Goal: Task Accomplishment & Management: Manage account settings

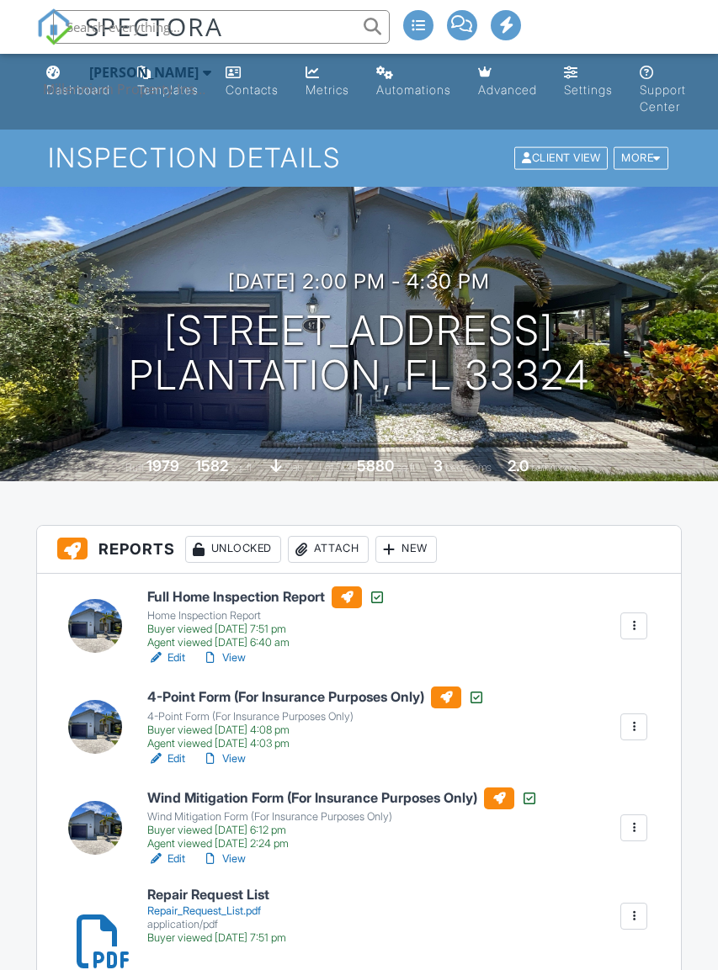
click at [635, 623] on div at bounding box center [633, 626] width 17 height 17
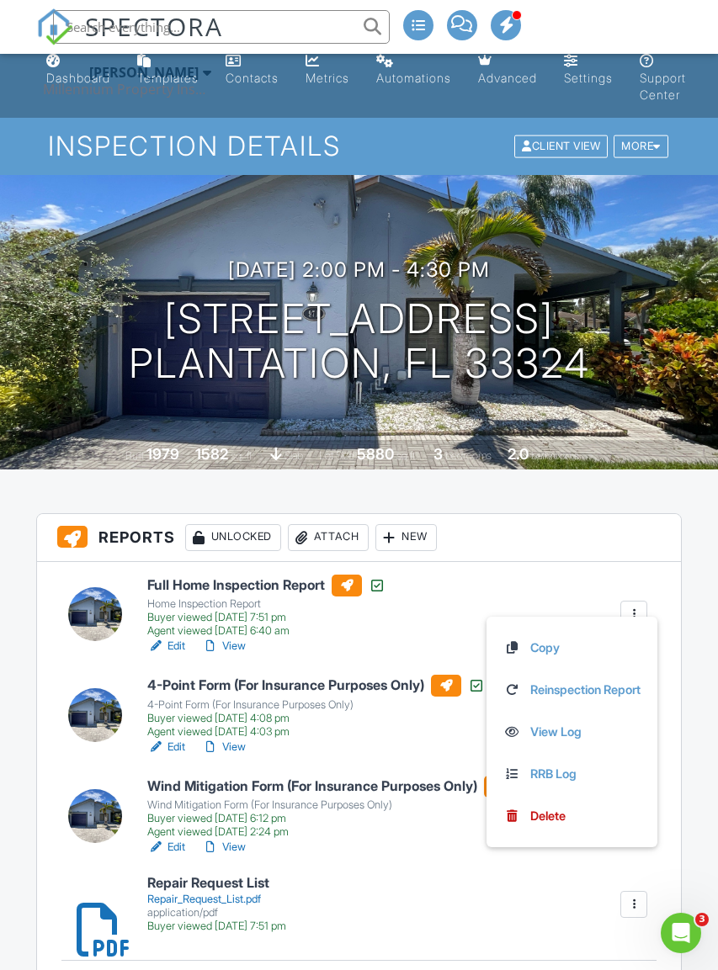
click at [624, 523] on h3 "Reports Unlocked Attach New" at bounding box center [359, 538] width 645 height 48
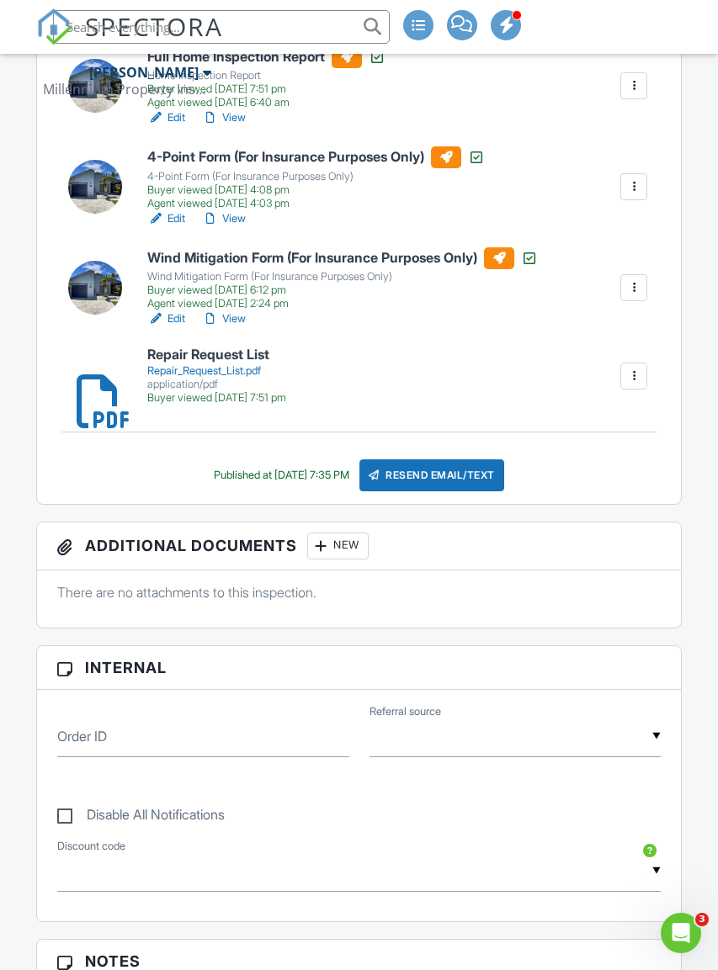
click at [60, 817] on label "Disable All Notifications" at bounding box center [140, 817] width 167 height 21
click at [60, 812] on input "Disable All Notifications" at bounding box center [62, 806] width 11 height 11
checkbox input "true"
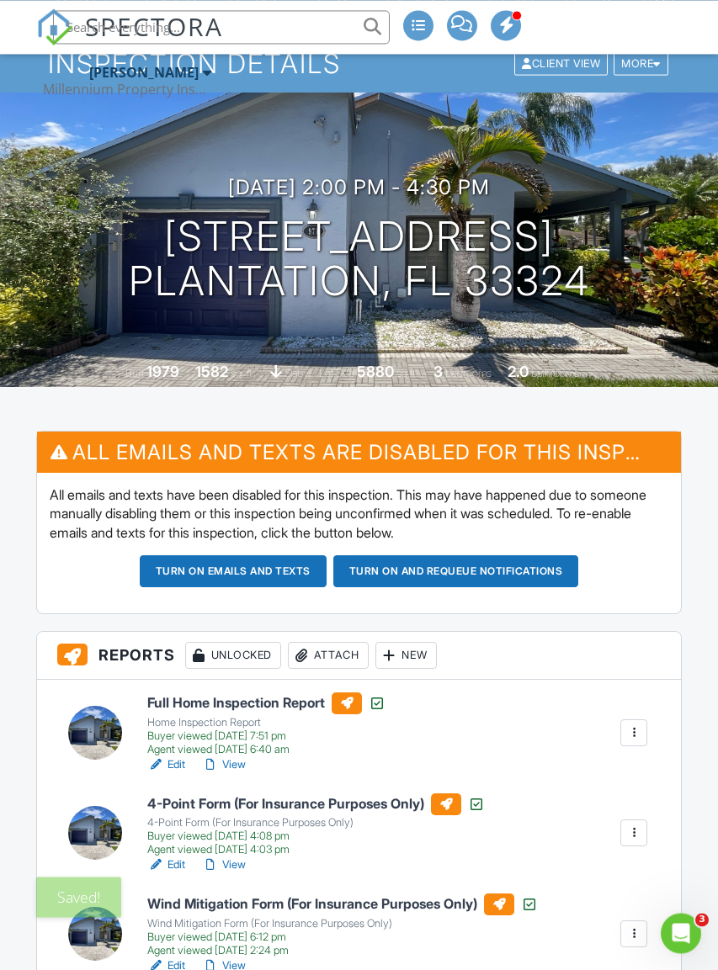
scroll to position [97, 0]
click at [625, 733] on div at bounding box center [633, 732] width 17 height 17
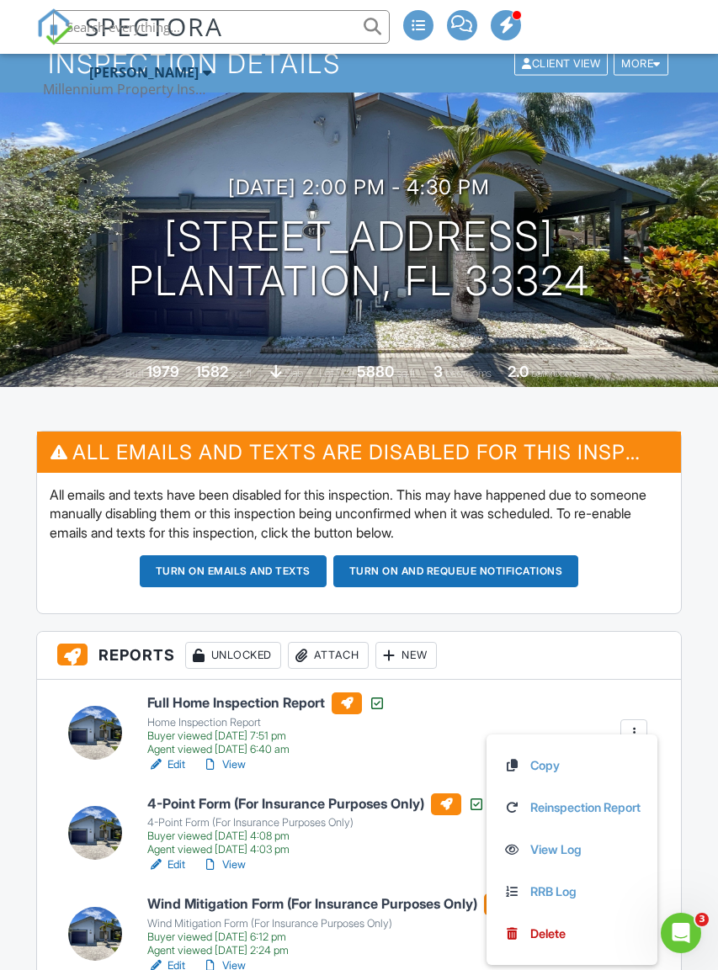
click at [575, 802] on link "Reinspection Report" at bounding box center [571, 807] width 137 height 19
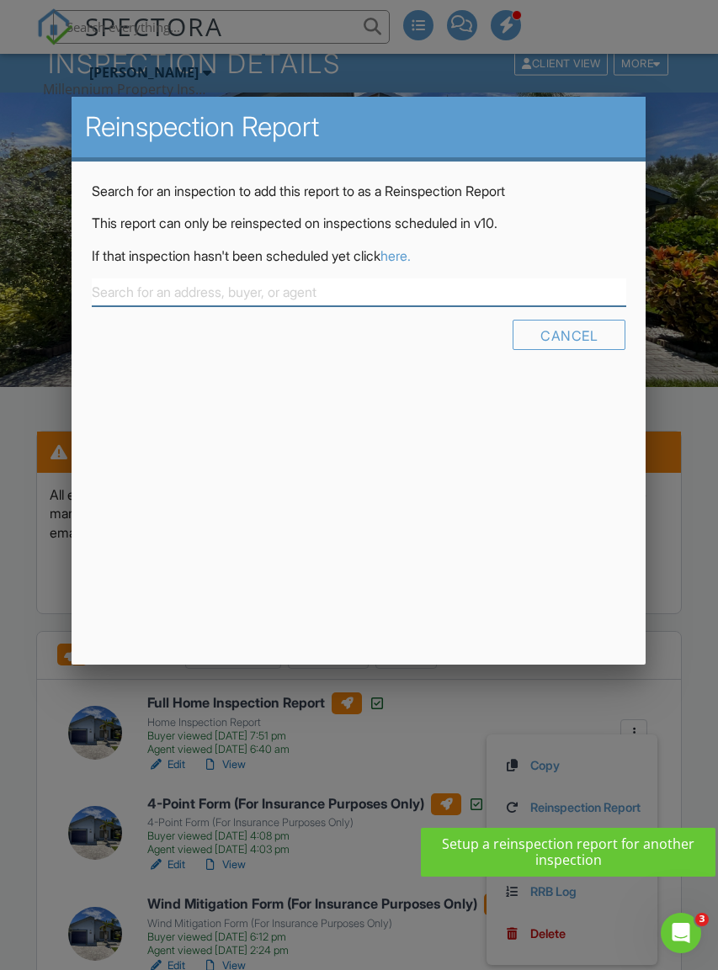
click at [123, 279] on input "text" at bounding box center [358, 293] width 533 height 28
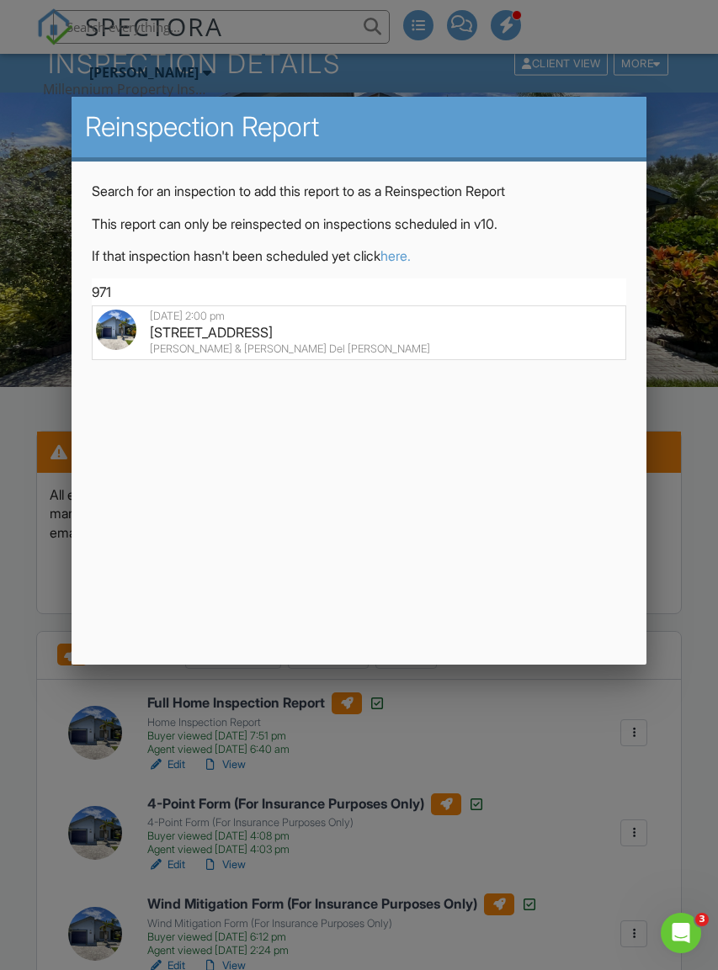
click at [168, 340] on div "971 NW 89th Ave, Plantation, FL 33324" at bounding box center [358, 332] width 525 height 19
type input "971 NW 89th Ave, Plantation, FL 33324"
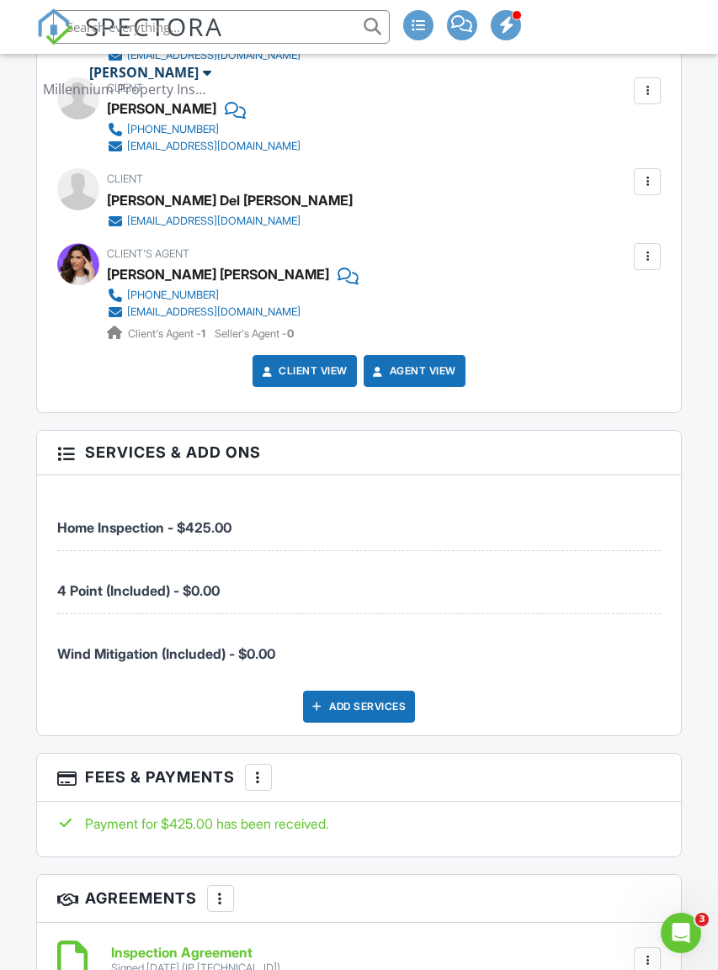
scroll to position [2400, 0]
click at [262, 787] on div at bounding box center [258, 778] width 17 height 17
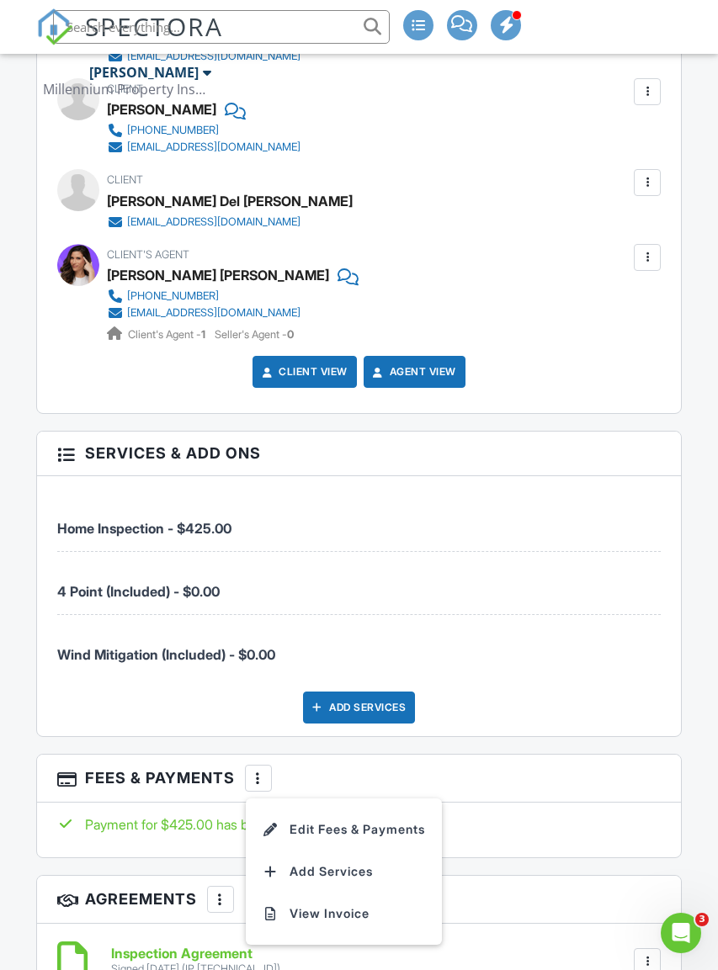
click at [283, 835] on li "Edit Fees & Payments" at bounding box center [344, 830] width 176 height 42
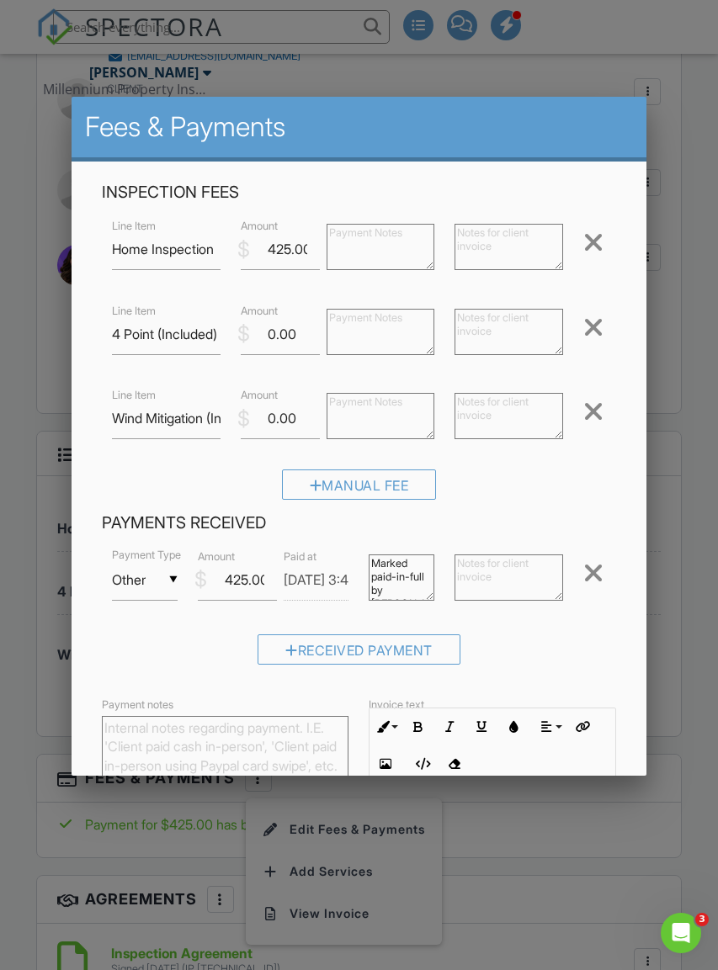
click at [312, 489] on div at bounding box center [316, 485] width 13 height 13
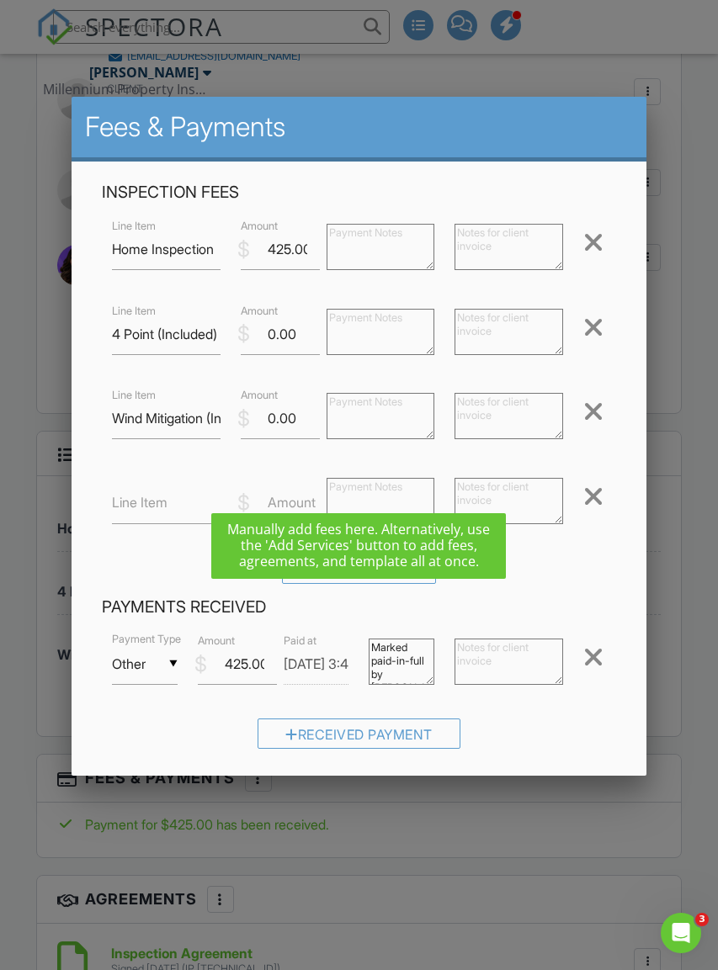
click at [139, 508] on label "Line Item" at bounding box center [140, 502] width 56 height 19
click at [139, 508] on input "Line Item" at bounding box center [166, 503] width 109 height 41
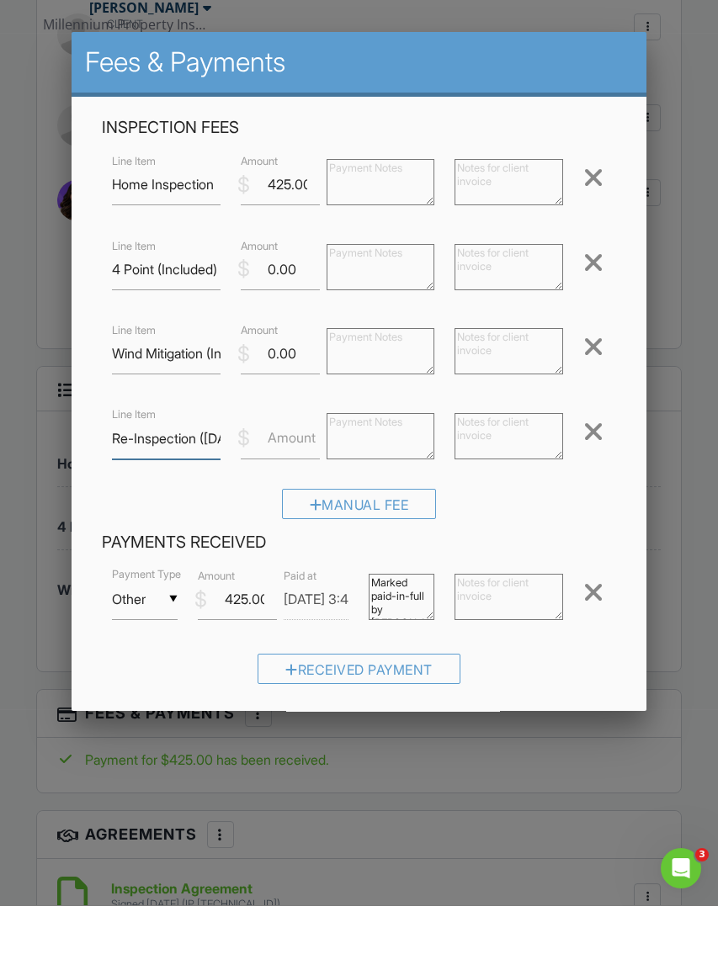
type input "Re-Inspection ([DATE])"
click at [292, 483] on input "Amount" at bounding box center [280, 503] width 79 height 41
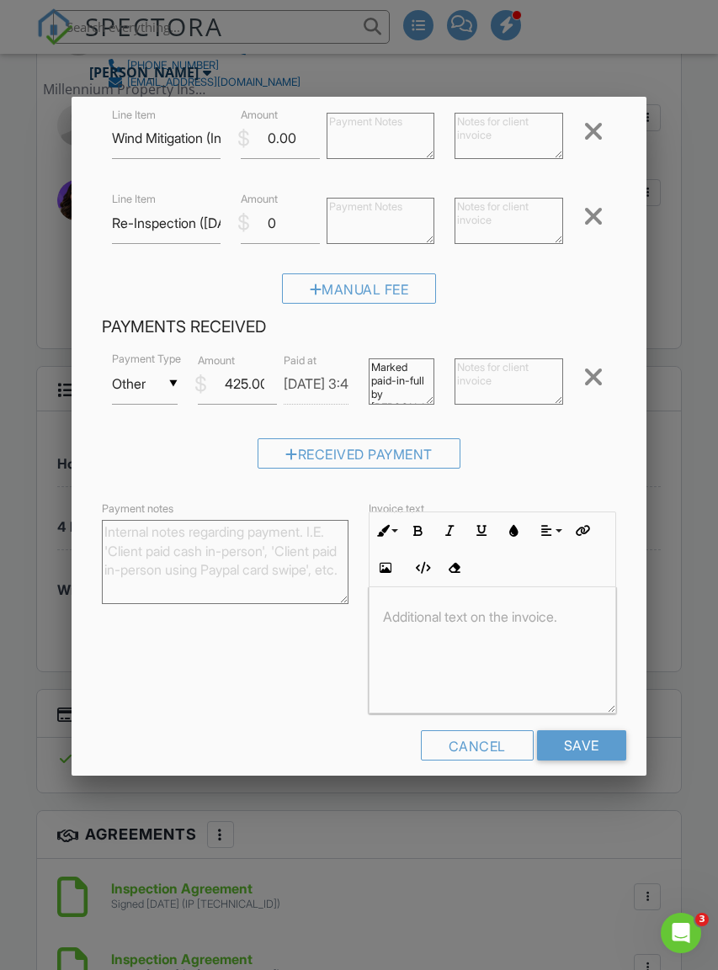
scroll to position [279, 0]
type input "0"
click at [591, 749] on input "Save" at bounding box center [581, 746] width 89 height 30
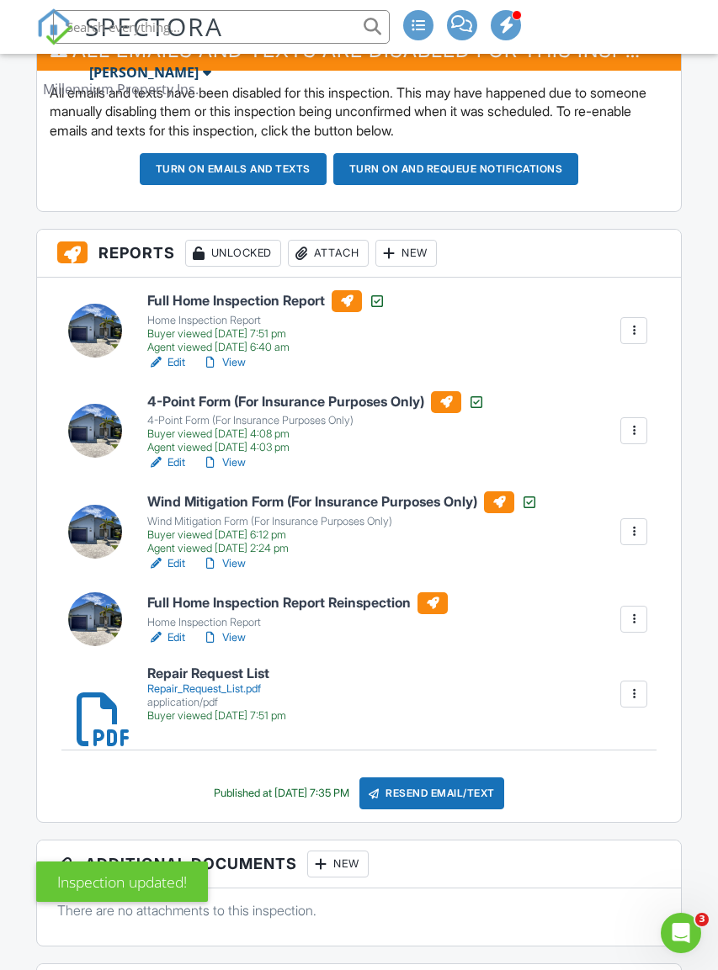
click at [179, 629] on link "Edit" at bounding box center [166, 637] width 38 height 17
